Goal: Navigation & Orientation: Find specific page/section

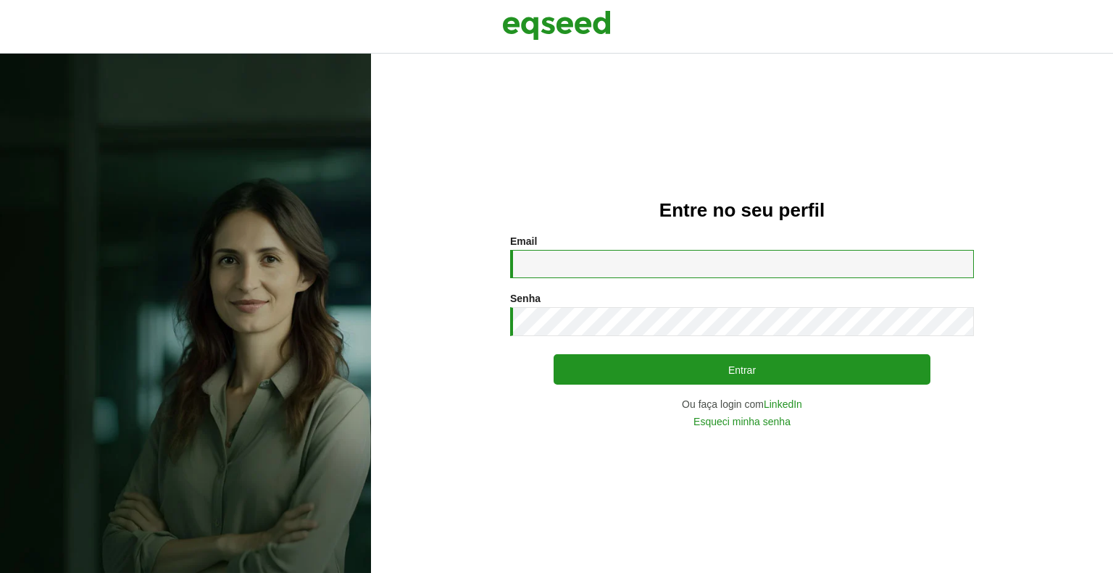
click at [626, 262] on input "Email *" at bounding box center [742, 264] width 464 height 28
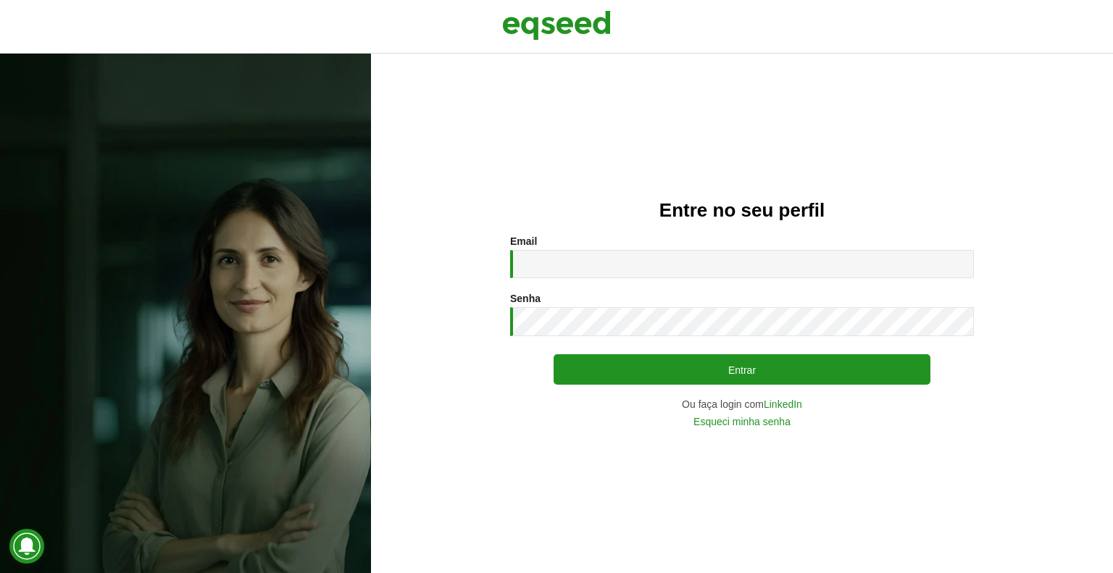
click at [890, 555] on div "Entre no seu perfil Email * Digite seu endereço de e-mail. Senha * Digite a sen…" at bounding box center [742, 314] width 742 height 520
click at [792, 403] on link "LinkedIn" at bounding box center [783, 404] width 38 height 10
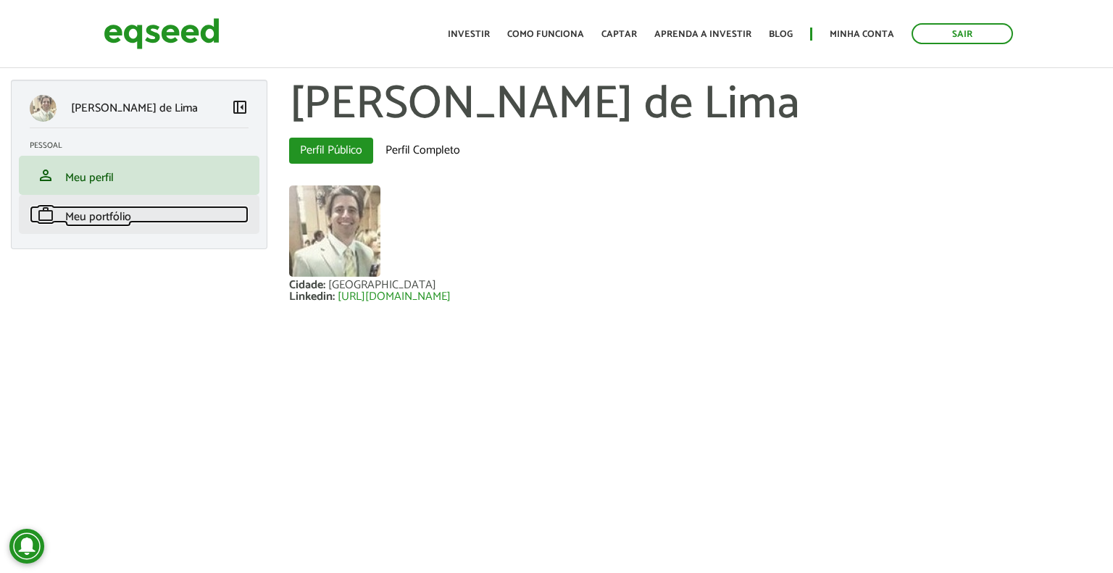
click at [109, 220] on span "Meu portfólio" at bounding box center [98, 217] width 66 height 20
